Goal: Information Seeking & Learning: Learn about a topic

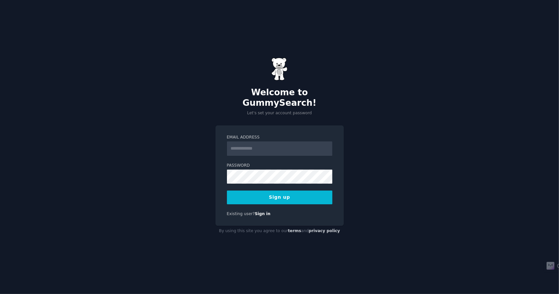
click at [291, 144] on input "Email Address" at bounding box center [279, 149] width 105 height 14
type input "**********"
click at [292, 196] on button "Sign up" at bounding box center [279, 198] width 105 height 14
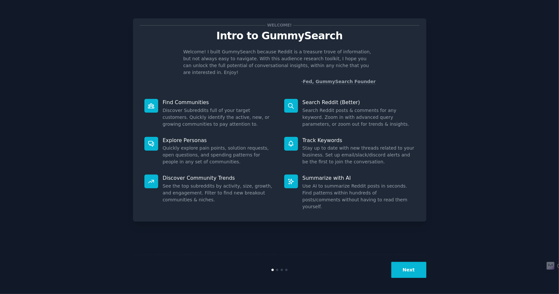
click at [405, 274] on button "Next" at bounding box center [408, 270] width 35 height 16
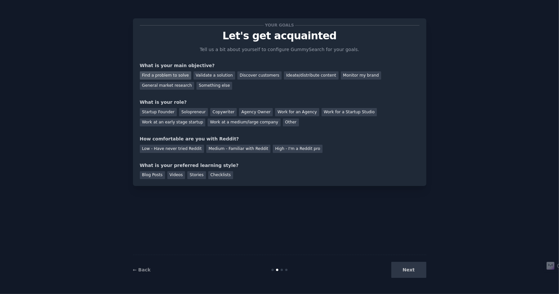
click at [174, 76] on div "Find a problem to solve" at bounding box center [165, 75] width 51 height 8
click at [210, 74] on div "Validate a solution" at bounding box center [215, 75] width 42 height 8
click at [164, 75] on div "Find a problem to solve" at bounding box center [165, 75] width 51 height 8
click at [191, 114] on div "Solopreneur" at bounding box center [193, 112] width 29 height 8
click at [234, 149] on div "Medium - Familiar with Reddit" at bounding box center [238, 149] width 64 height 8
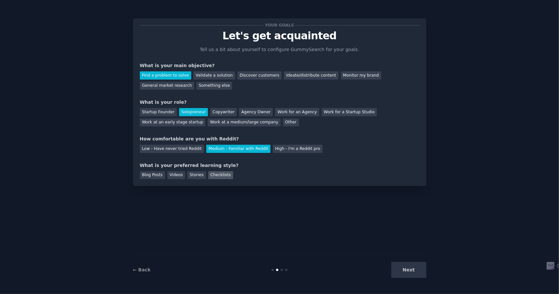
click at [210, 177] on div "Checklists" at bounding box center [220, 175] width 25 height 8
click at [404, 267] on button "Next" at bounding box center [408, 270] width 35 height 16
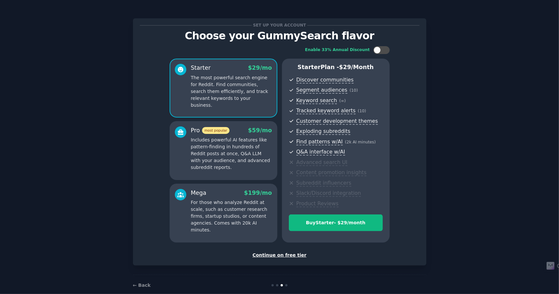
click at [275, 255] on div "Continue on free tier" at bounding box center [280, 255] width 280 height 7
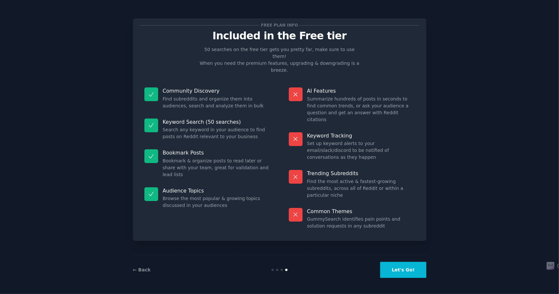
click at [402, 275] on button "Let's Go!" at bounding box center [403, 270] width 46 height 16
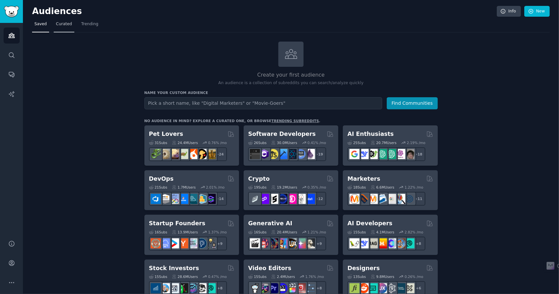
click at [58, 24] on span "Curated" at bounding box center [64, 24] width 16 height 6
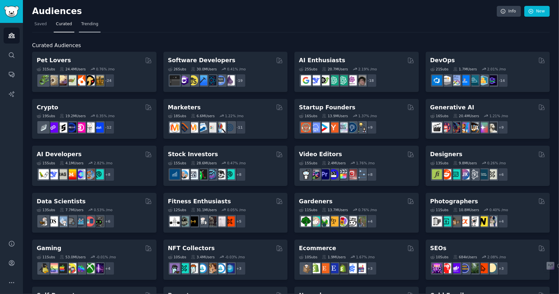
click at [86, 25] on span "Trending" at bounding box center [89, 24] width 17 height 6
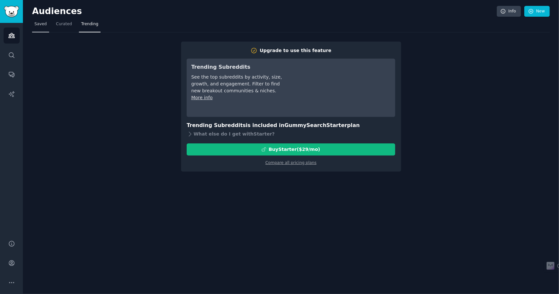
click at [44, 25] on span "Saved" at bounding box center [40, 24] width 12 height 6
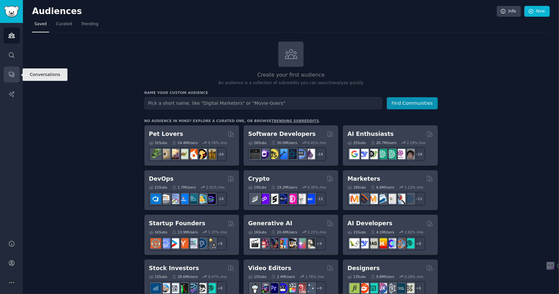
click at [13, 76] on icon "Sidebar" at bounding box center [11, 74] width 7 height 7
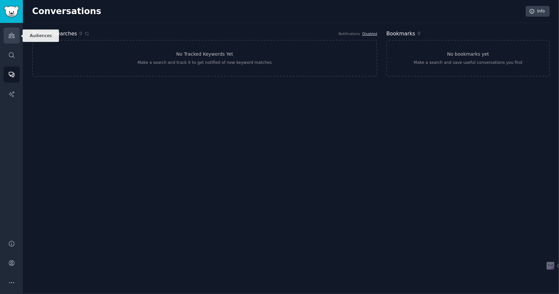
click at [8, 34] on icon "Sidebar" at bounding box center [11, 35] width 7 height 7
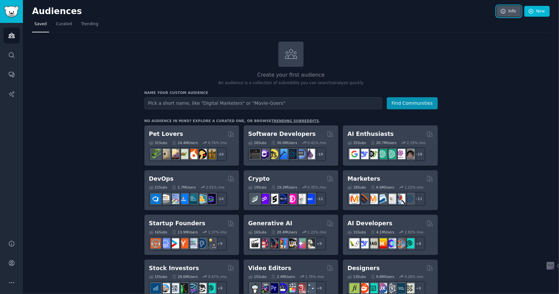
click at [505, 12] on icon at bounding box center [503, 11] width 4 height 4
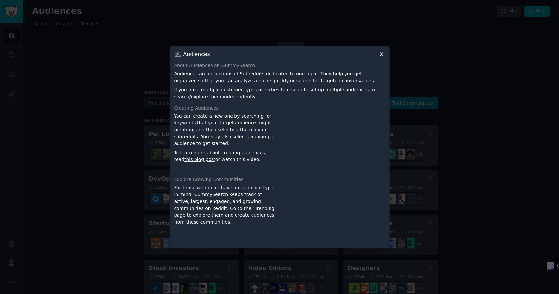
click at [380, 53] on icon at bounding box center [381, 54] width 7 height 7
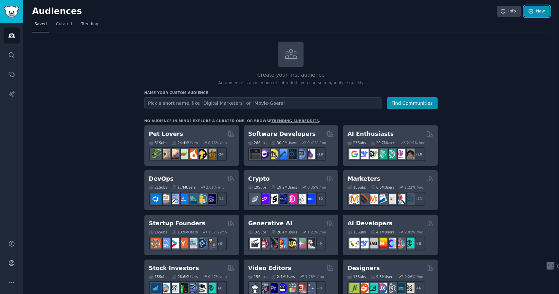
click at [539, 14] on link "New" at bounding box center [537, 11] width 26 height 11
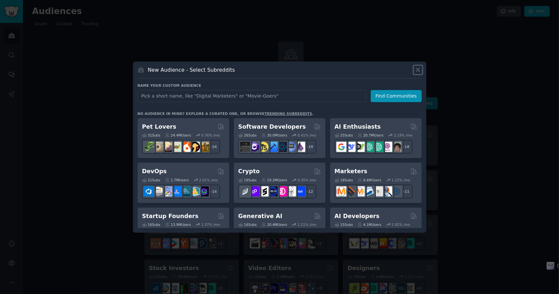
click at [418, 70] on icon at bounding box center [418, 70] width 4 height 4
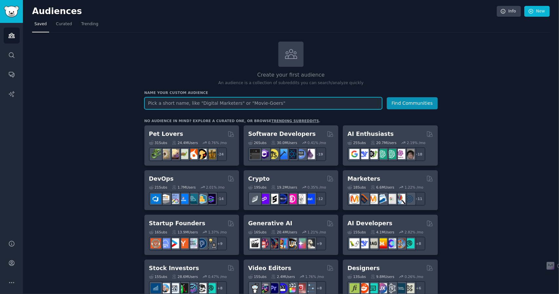
click at [231, 102] on input "text" at bounding box center [263, 103] width 238 height 12
click at [193, 105] on input "text" at bounding box center [263, 103] width 238 height 12
type input "accounting"
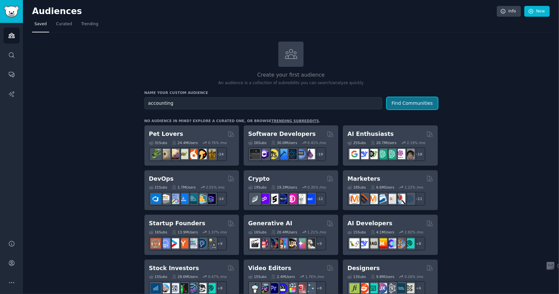
click at [408, 103] on button "Find Communities" at bounding box center [412, 103] width 51 height 12
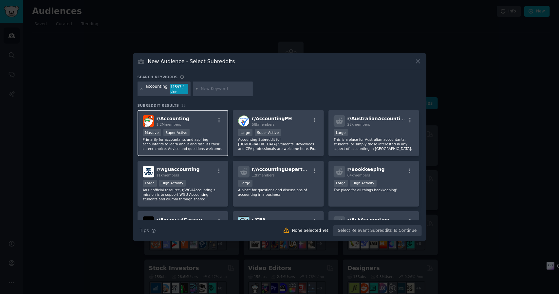
click at [212, 133] on div "Massive Super Active" at bounding box center [183, 133] width 81 height 8
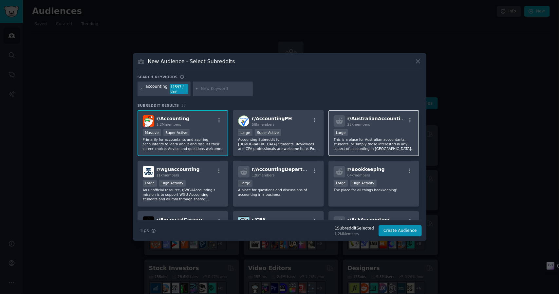
click at [369, 127] on div "r/ AustralianAccounting 22k members 10,000 - 100,000 members Large This is a pl…" at bounding box center [374, 133] width 91 height 46
click at [351, 128] on div "r/ AustralianAccounting 22k members 10,000 - 100,000 members Large This is a pl…" at bounding box center [374, 133] width 91 height 46
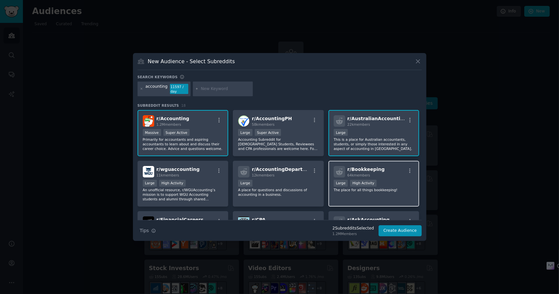
click at [383, 180] on div ">= 80th percentile for submissions / day Large High Activity" at bounding box center [374, 184] width 81 height 8
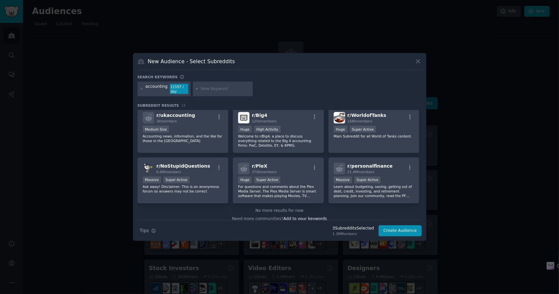
scroll to position [202, 0]
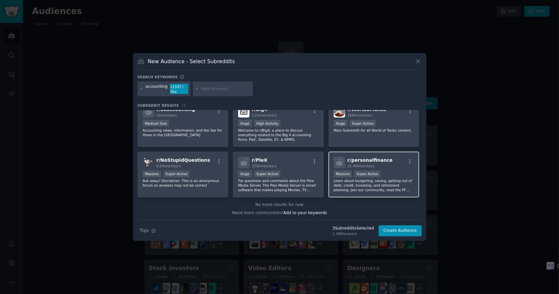
click at [387, 184] on p "Learn about budgeting, saving, getting out of debt, credit, investing, and reti…" at bounding box center [374, 186] width 81 height 14
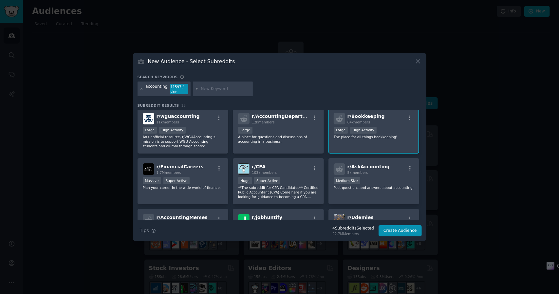
scroll to position [0, 0]
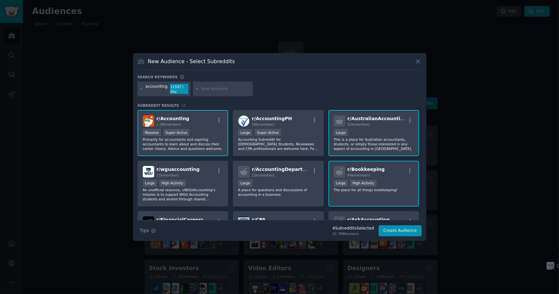
click at [216, 89] on input "text" at bounding box center [226, 89] width 50 height 6
type input "automate"
click at [396, 230] on button "Create Audience" at bounding box center [400, 230] width 43 height 11
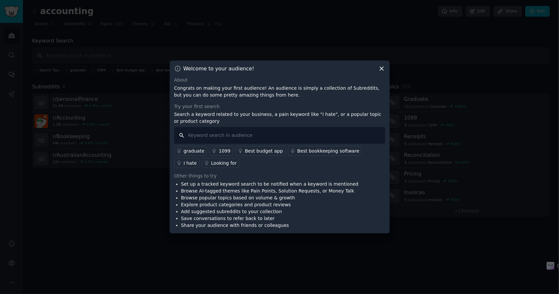
click at [230, 133] on input "text" at bounding box center [279, 135] width 211 height 17
type input "automate"
click at [223, 135] on input "automate" at bounding box center [279, 135] width 211 height 17
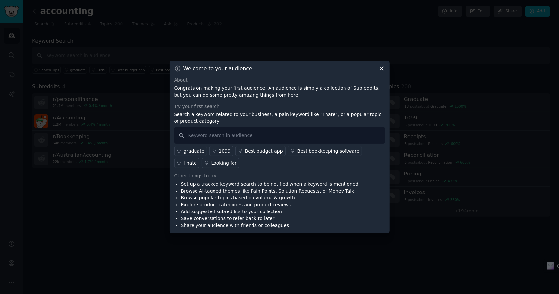
click at [197, 160] on div "I hate" at bounding box center [190, 163] width 13 height 7
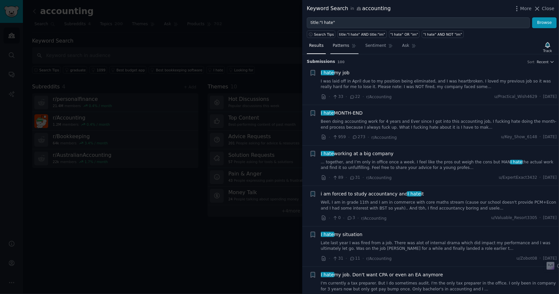
click at [342, 48] on link "Patterns" at bounding box center [345, 47] width 28 height 13
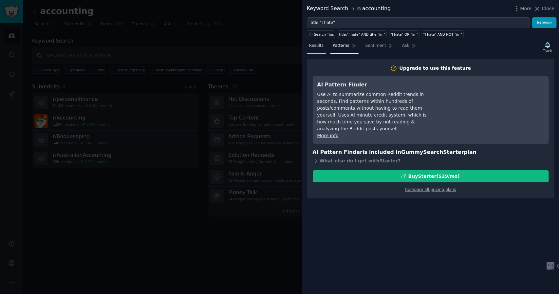
click at [319, 47] on span "Results" at bounding box center [316, 46] width 14 height 6
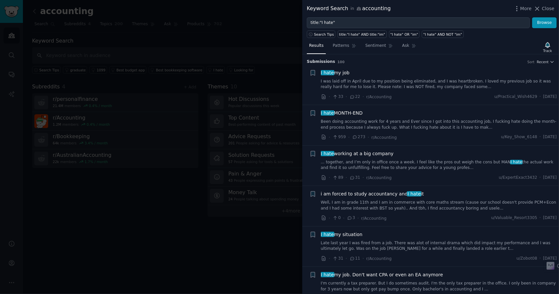
click at [275, 39] on div at bounding box center [279, 147] width 559 height 294
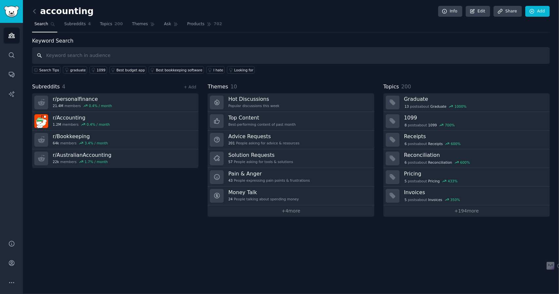
click at [148, 56] on input "text" at bounding box center [291, 55] width 518 height 17
click at [234, 69] on div "Looking for" at bounding box center [243, 70] width 19 height 5
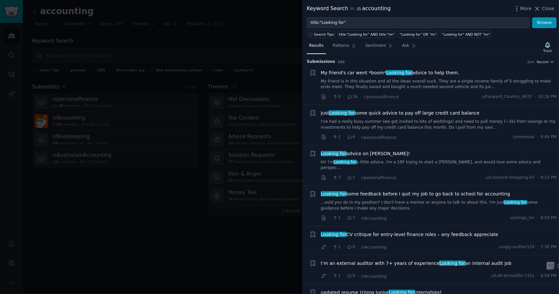
click at [104, 184] on div at bounding box center [279, 147] width 559 height 294
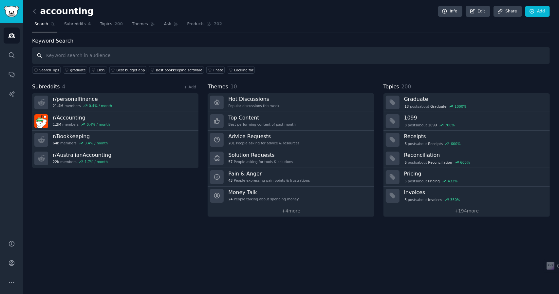
click at [142, 57] on input "text" at bounding box center [291, 55] width 518 height 17
type input "a"
type input "title:"automate""
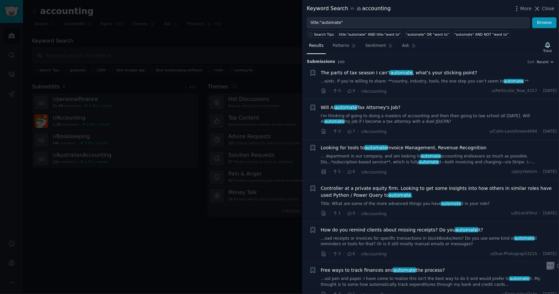
click at [369, 74] on span "The parts of tax season I can’t automate , what’s your sticking point?" at bounding box center [399, 72] width 157 height 7
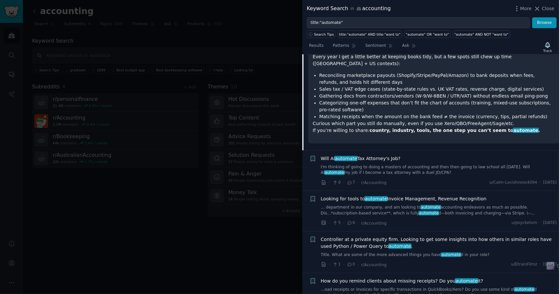
scroll to position [98, 0]
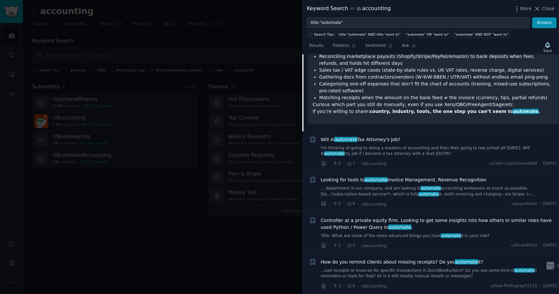
click at [405, 177] on span "Looking for tools to automate Invoice Management, Revenue Recognition" at bounding box center [404, 180] width 166 height 7
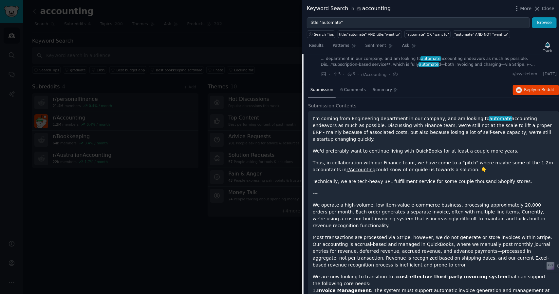
scroll to position [85, 0]
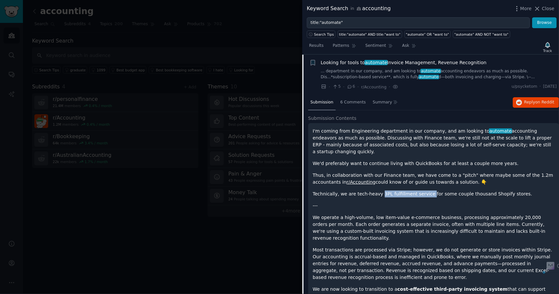
drag, startPoint x: 374, startPoint y: 185, endPoint x: 420, endPoint y: 189, distance: 46.1
click at [420, 189] on div "I'm coming from Engineering department in our company, and am looking to automa…" at bounding box center [434, 298] width 242 height 341
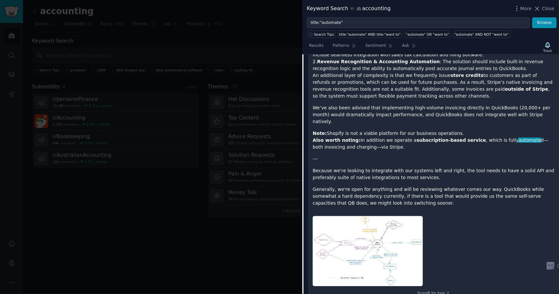
scroll to position [347, 0]
click at [375, 219] on img at bounding box center [368, 251] width 110 height 70
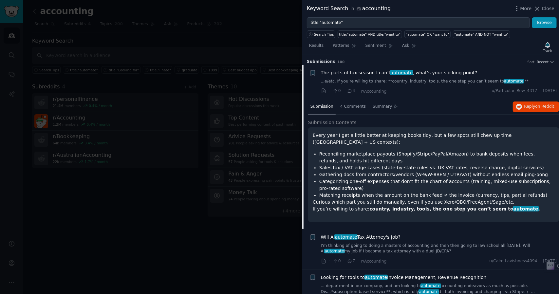
click at [394, 74] on span "automate" at bounding box center [401, 72] width 23 height 5
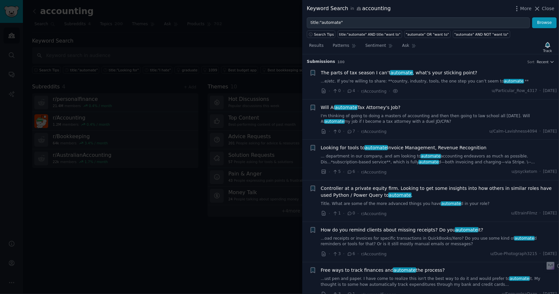
scroll to position [10, 0]
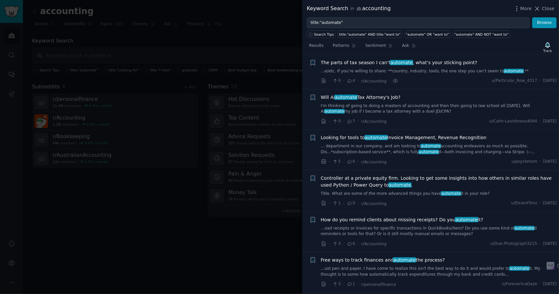
click at [408, 61] on span "The parts of tax season I can’t automate , what’s your sticking point?" at bounding box center [399, 62] width 157 height 7
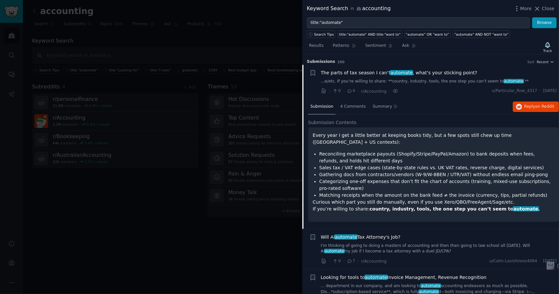
scroll to position [44, 0]
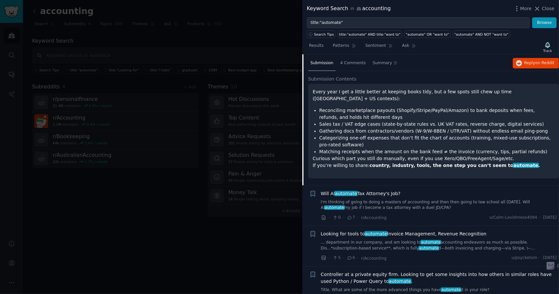
click at [413, 190] on div "Will AI automate Tax Attorney's Job?" at bounding box center [439, 193] width 236 height 7
click at [368, 190] on span "Will AI automate Tax Attorney's Job?" at bounding box center [361, 193] width 80 height 7
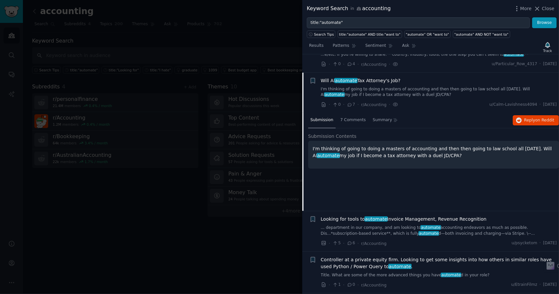
scroll to position [1, 0]
